Goal: Transaction & Acquisition: Purchase product/service

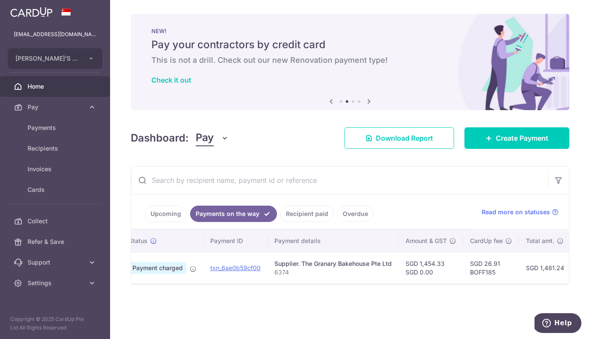
scroll to position [0, 24]
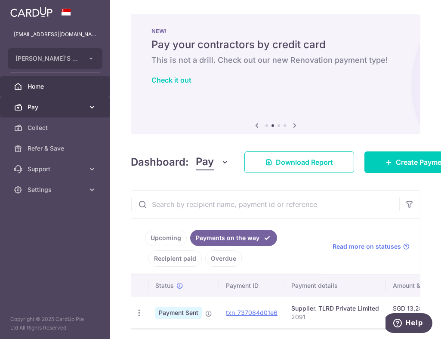
click at [69, 109] on span "Pay" at bounding box center [56, 107] width 57 height 9
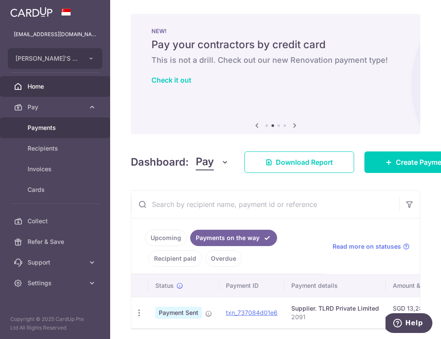
click at [60, 127] on span "Payments" at bounding box center [56, 127] width 57 height 9
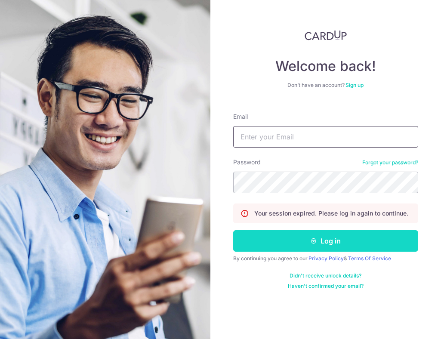
type input "[EMAIL_ADDRESS][DOMAIN_NAME]"
click at [330, 246] on button "Log in" at bounding box center [325, 241] width 185 height 22
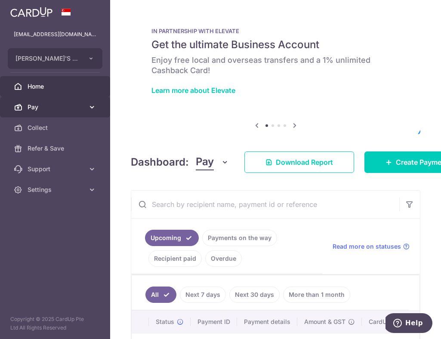
click at [78, 98] on link "Pay" at bounding box center [55, 107] width 110 height 21
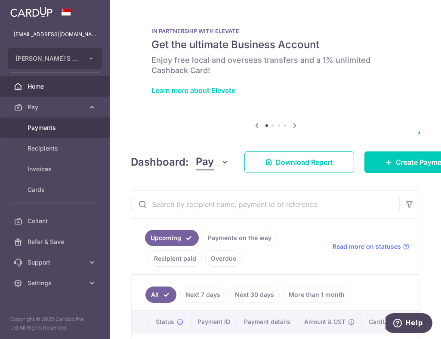
click at [71, 130] on span "Payments" at bounding box center [56, 127] width 57 height 9
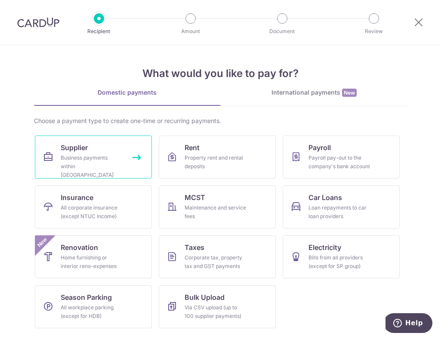
click at [108, 159] on div "Business payments within Singapore" at bounding box center [92, 167] width 62 height 26
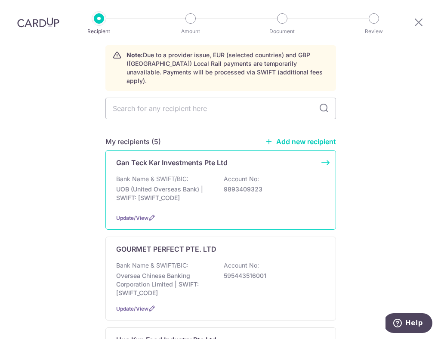
scroll to position [40, 0]
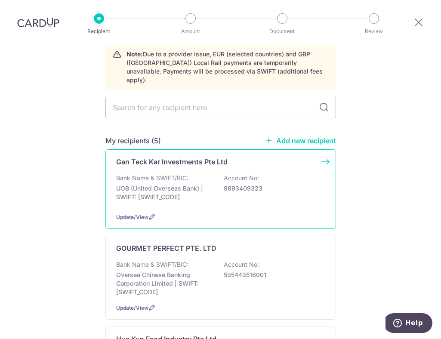
click at [200, 184] on p "UOB (United Overseas Bank) | SWIFT: UOVBSGSGXXX" at bounding box center [164, 192] width 96 height 17
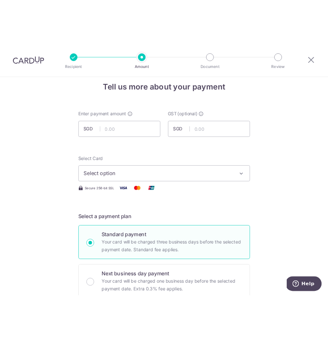
scroll to position [13, 0]
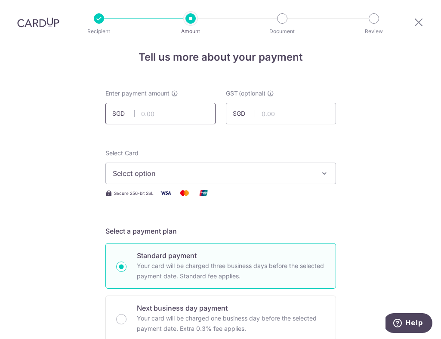
click at [161, 123] on input "text" at bounding box center [160, 114] width 110 height 22
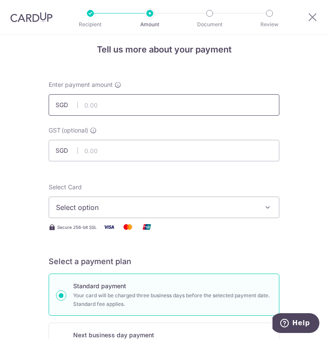
click at [103, 108] on input "text" at bounding box center [164, 105] width 231 height 22
type input "6,031.53"
click at [138, 210] on span "Select option" at bounding box center [158, 207] width 204 height 10
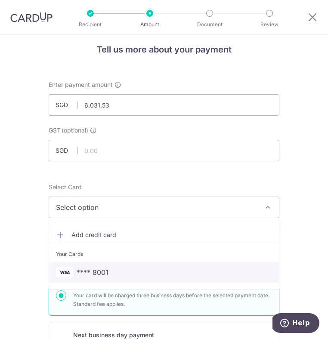
click at [107, 270] on span "**** 8001" at bounding box center [93, 272] width 32 height 10
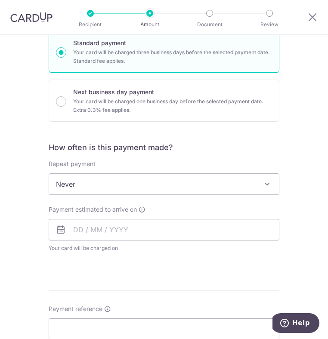
scroll to position [327, 0]
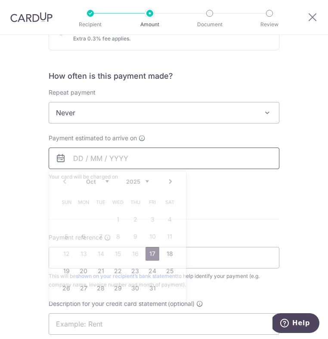
click at [143, 167] on input "text" at bounding box center [164, 159] width 231 height 22
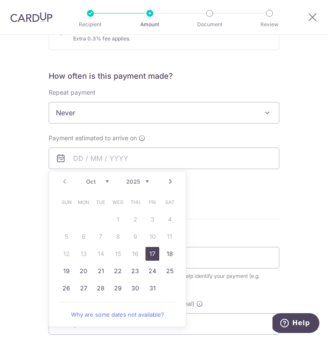
click at [156, 253] on link "17" at bounding box center [152, 254] width 14 height 14
type input "[DATE]"
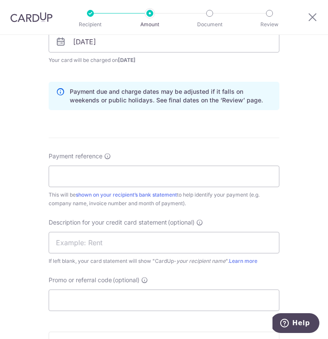
scroll to position [447, 0]
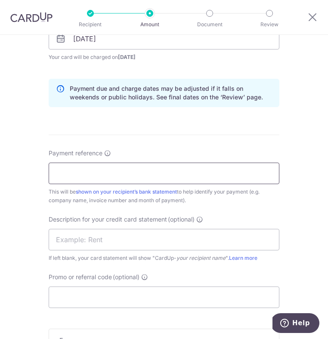
click at [94, 171] on input "Payment reference" at bounding box center [164, 174] width 231 height 22
click at [80, 172] on input "[DATE]" at bounding box center [164, 174] width 231 height 22
type input "[DATE]"
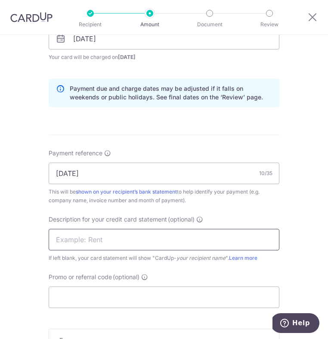
click at [102, 233] on input "text" at bounding box center [164, 240] width 231 height 22
paste input "[DATE]"
type input "[DATE]"
click at [165, 297] on input "Promo or referral code (optional)" at bounding box center [164, 297] width 231 height 22
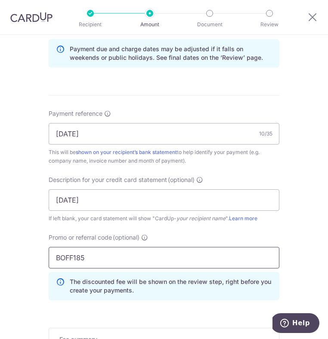
scroll to position [647, 0]
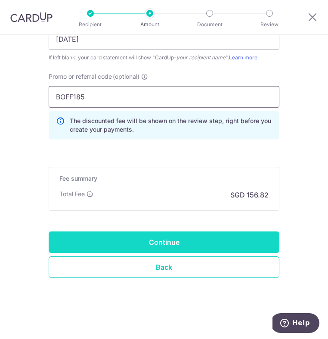
type input "BOFF185"
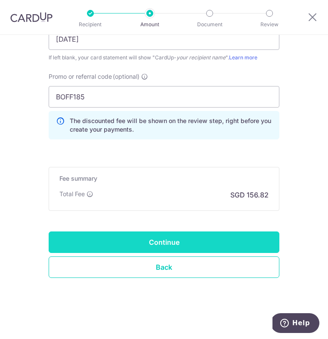
click at [198, 244] on input "Continue" at bounding box center [164, 242] width 231 height 22
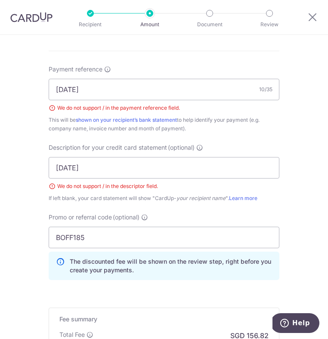
scroll to position [530, 0]
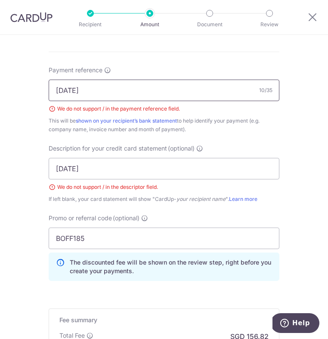
click at [75, 89] on input "[DATE]" at bounding box center [164, 91] width 231 height 22
type input "14102025"
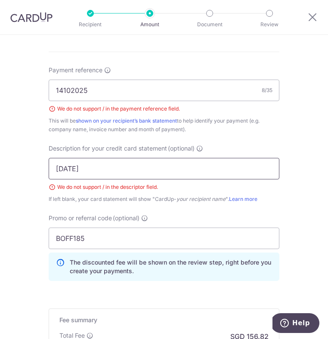
click at [77, 165] on input "14/10/2025" at bounding box center [164, 169] width 231 height 22
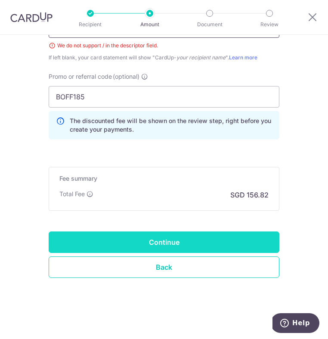
type input "14102025"
click at [221, 247] on input "Continue" at bounding box center [164, 242] width 231 height 22
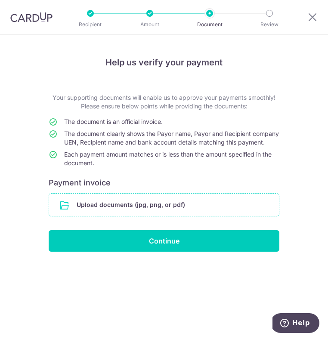
click at [188, 209] on input "file" at bounding box center [164, 205] width 230 height 22
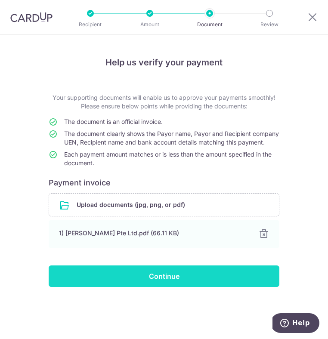
click at [176, 283] on input "Continue" at bounding box center [164, 276] width 231 height 22
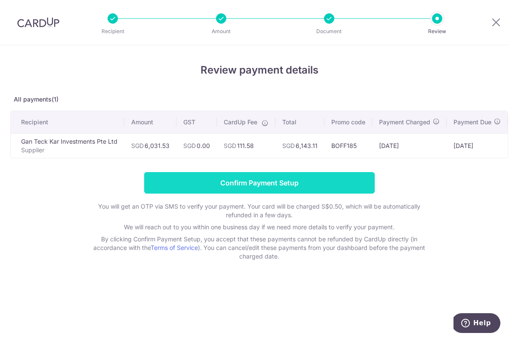
click at [223, 180] on input "Confirm Payment Setup" at bounding box center [259, 183] width 231 height 22
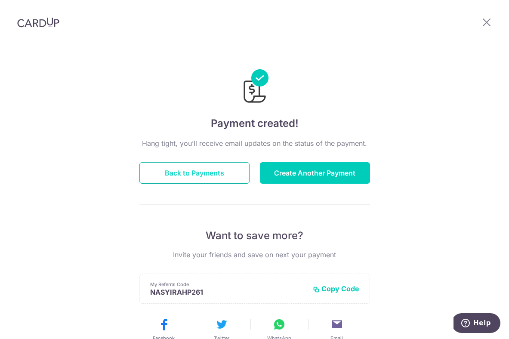
click at [225, 173] on button "Back to Payments" at bounding box center [194, 173] width 110 height 22
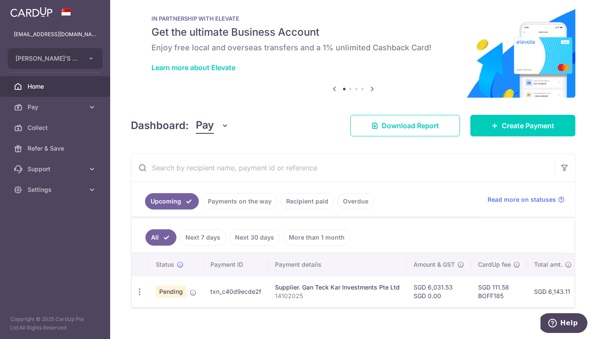
scroll to position [23, 0]
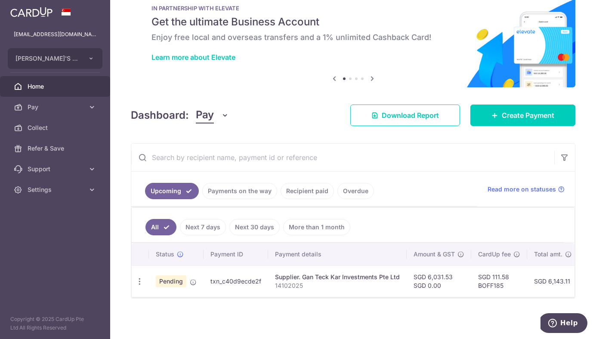
click at [246, 194] on link "Payments on the way" at bounding box center [239, 191] width 75 height 16
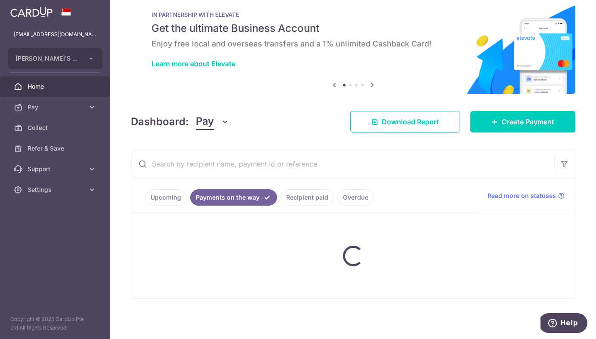
scroll to position [0, 0]
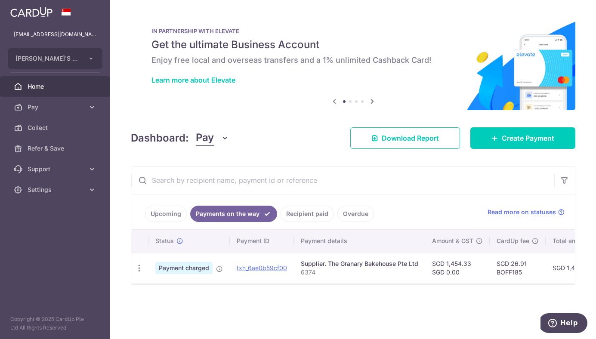
click at [169, 214] on link "Upcoming" at bounding box center [166, 214] width 42 height 16
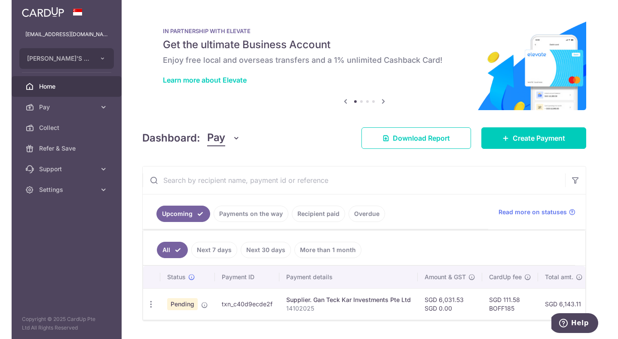
scroll to position [23, 0]
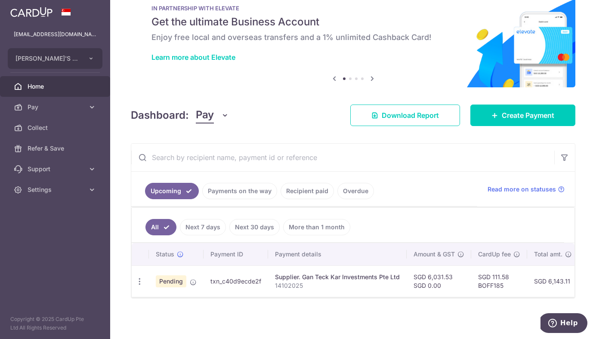
click at [508, 195] on div "Upcoming Payments on the way Recipient paid Overdue Read more on statuses" at bounding box center [352, 189] width 443 height 35
click at [508, 191] on span "Read more on statuses" at bounding box center [521, 189] width 68 height 9
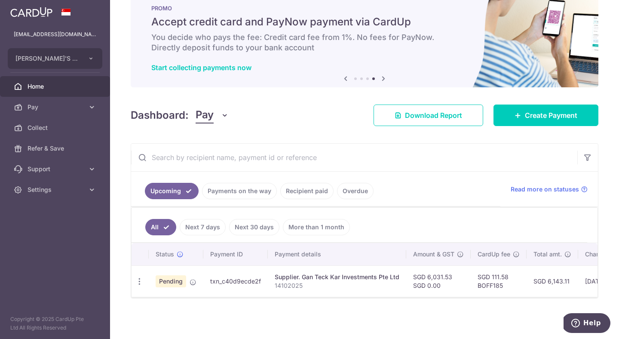
click at [117, 46] on div "× Pause Schedule Pause all future payments in this series Pause just this one p…" at bounding box center [364, 169] width 509 height 339
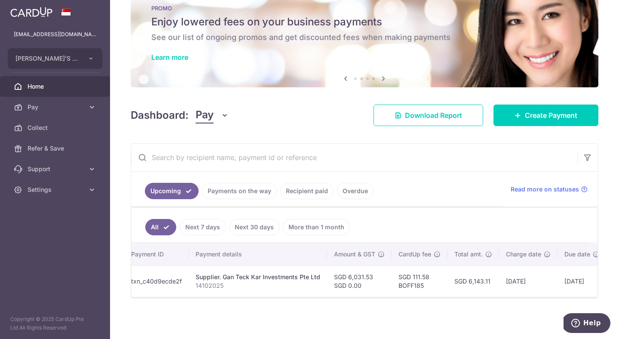
scroll to position [0, 78]
